Goal: Task Accomplishment & Management: Manage account settings

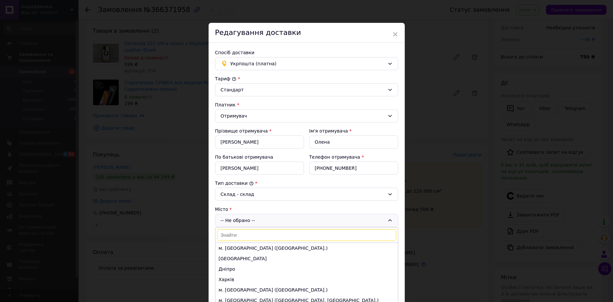
scroll to position [65, 0]
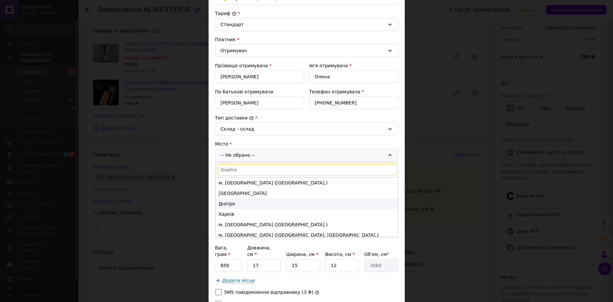
click at [242, 201] on li "Дніпро" at bounding box center [306, 204] width 182 height 10
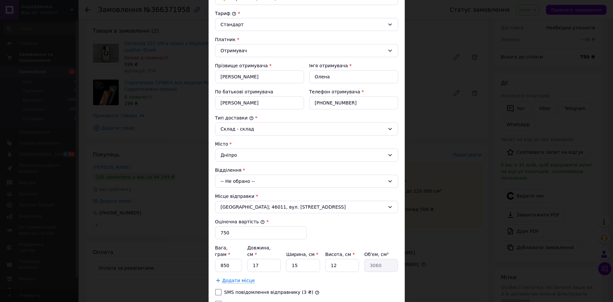
click at [247, 182] on div "-- Не обрано --" at bounding box center [306, 181] width 183 height 13
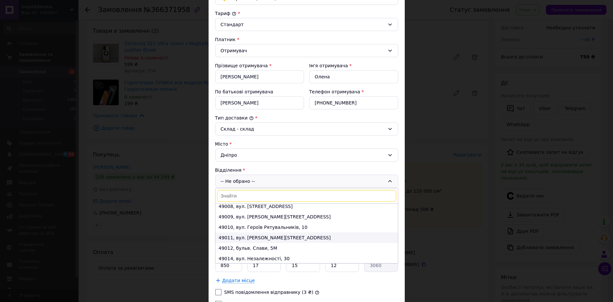
click at [239, 237] on li "49011, вул. [PERSON_NAME][STREET_ADDRESS]" at bounding box center [306, 238] width 182 height 10
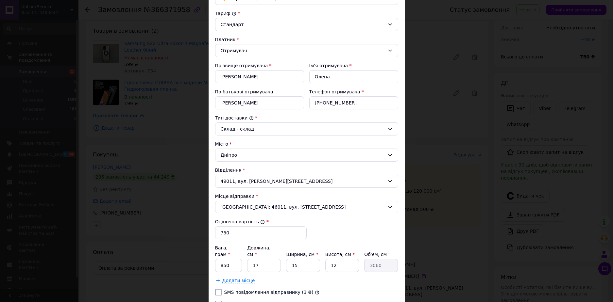
click at [226, 302] on label "Огляд покупцем при отриманні" at bounding box center [262, 304] width 77 height 5
click at [222, 301] on input "Огляд покупцем при отриманні" at bounding box center [218, 304] width 7 height 7
checkbox input "true"
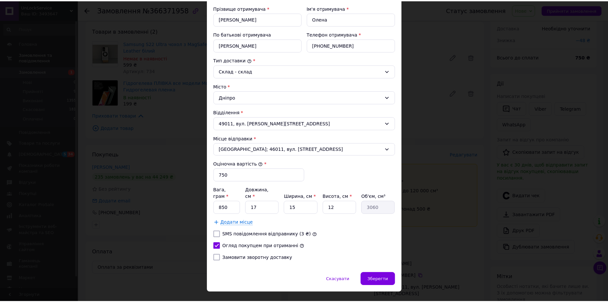
scroll to position [130, 0]
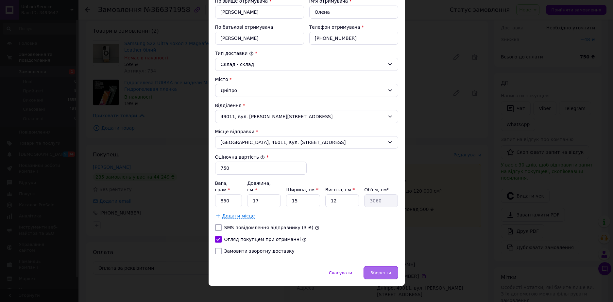
click at [389, 271] on span "Зберегти" at bounding box center [380, 273] width 21 height 5
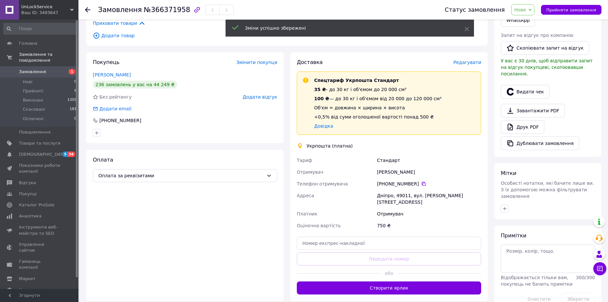
scroll to position [131, 0]
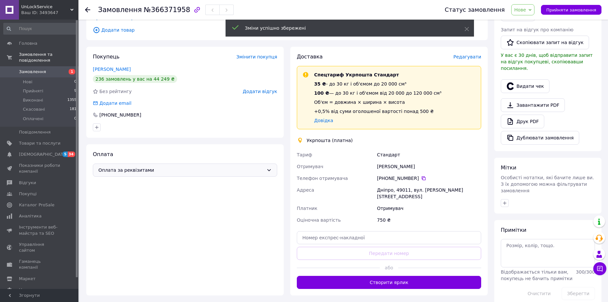
click at [230, 173] on span "Оплата за реквізитами" at bounding box center [180, 170] width 165 height 7
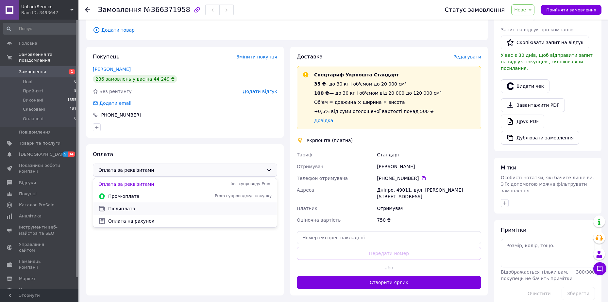
click at [150, 208] on span "Післяплата" at bounding box center [189, 209] width 163 height 7
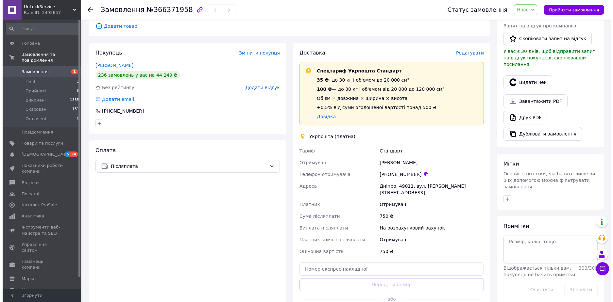
scroll to position [157, 0]
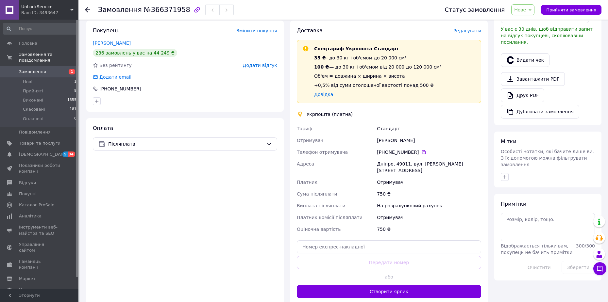
click at [471, 28] on span "Редагувати" at bounding box center [467, 30] width 28 height 5
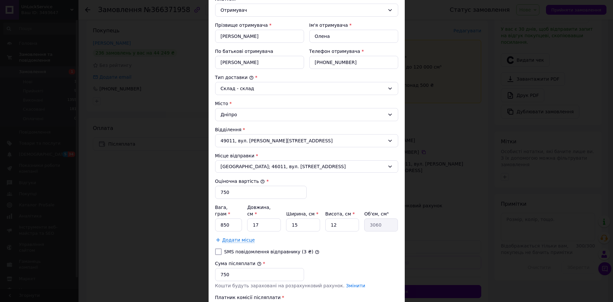
scroll to position [131, 0]
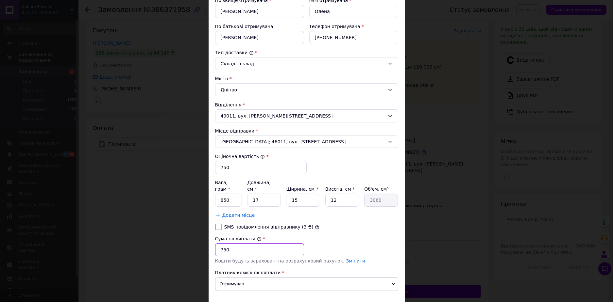
click at [222, 245] on input "750" at bounding box center [259, 250] width 89 height 13
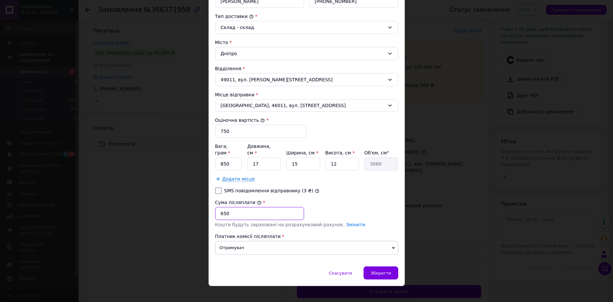
scroll to position [167, 0]
type input "650"
drag, startPoint x: 380, startPoint y: 268, endPoint x: 292, endPoint y: 200, distance: 110.9
click at [350, 218] on div "× Редагування доставки Спосіб доставки Укрпошта (платна) Тариф * Стандарт Платн…" at bounding box center [307, 70] width 196 height 431
drag, startPoint x: 230, startPoint y: 158, endPoint x: 219, endPoint y: 158, distance: 11.1
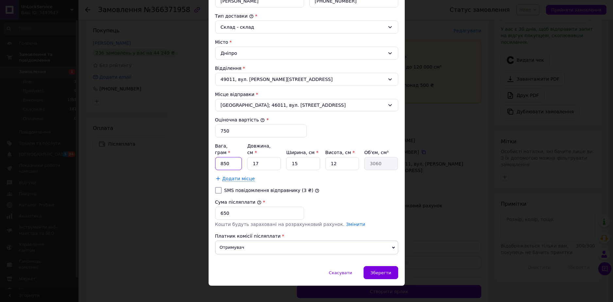
click at [219, 158] on input "850" at bounding box center [228, 163] width 27 height 13
type input "100"
click at [391, 268] on div "Зберегти" at bounding box center [381, 272] width 34 height 13
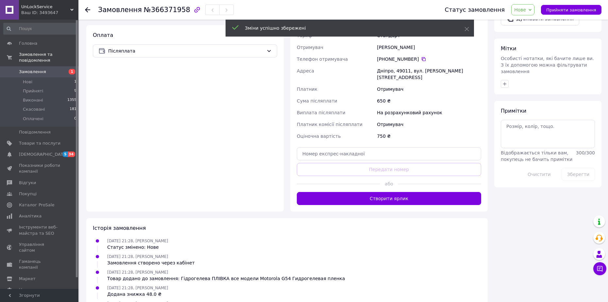
scroll to position [255, 0]
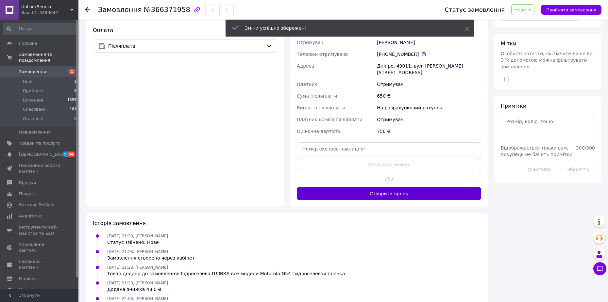
click at [406, 189] on button "Створити ярлик" at bounding box center [389, 193] width 184 height 13
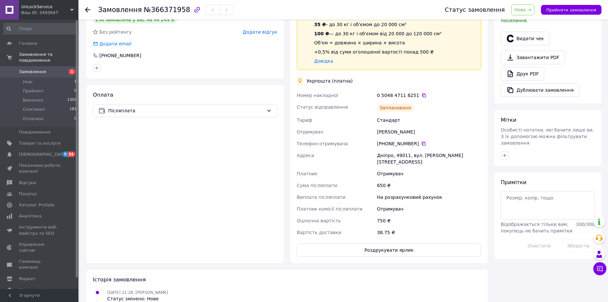
scroll to position [190, 0]
